Goal: Task Accomplishment & Management: Manage account settings

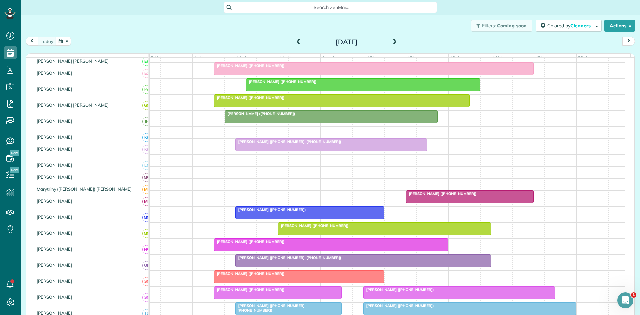
scroll to position [205, 0]
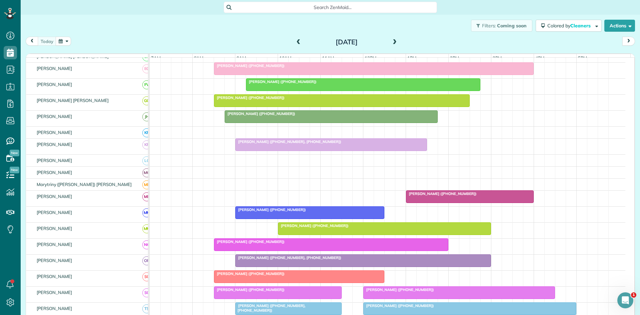
click at [286, 219] on div at bounding box center [310, 213] width 148 height 12
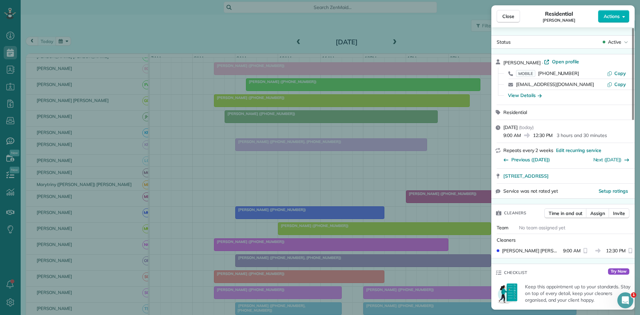
click at [288, 197] on div "Close Residential [PERSON_NAME] Actions Status Active [PERSON_NAME] · Open prof…" at bounding box center [320, 157] width 640 height 315
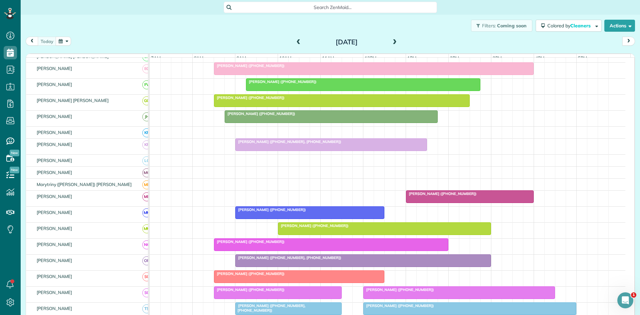
click at [256, 89] on div at bounding box center [363, 85] width 234 height 12
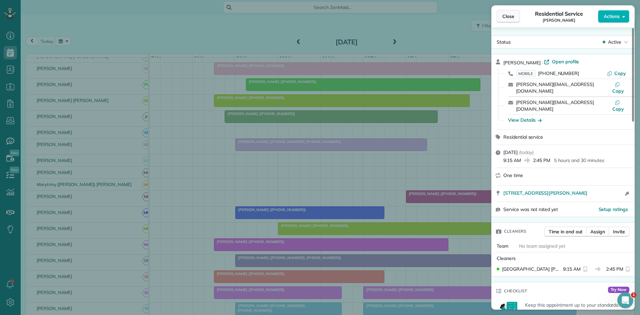
click at [510, 16] on span "Close" at bounding box center [508, 16] width 12 height 7
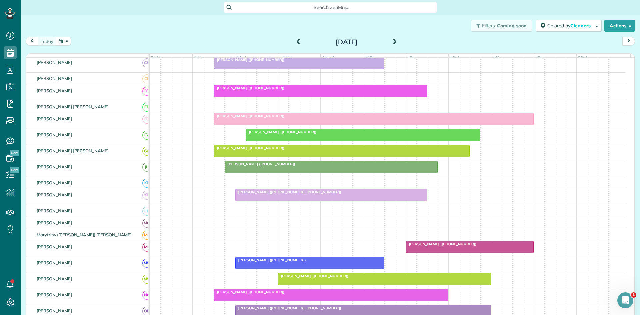
scroll to position [94, 0]
